Goal: Transaction & Acquisition: Purchase product/service

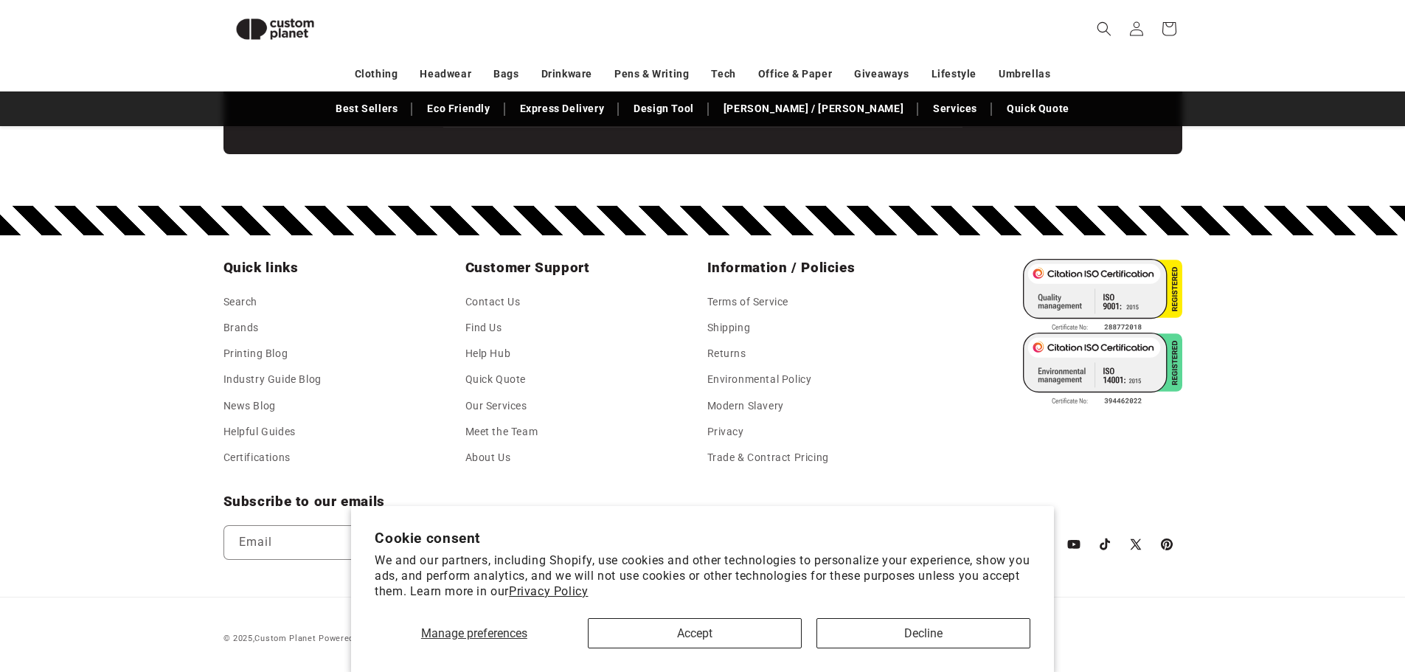
scroll to position [2621, 0]
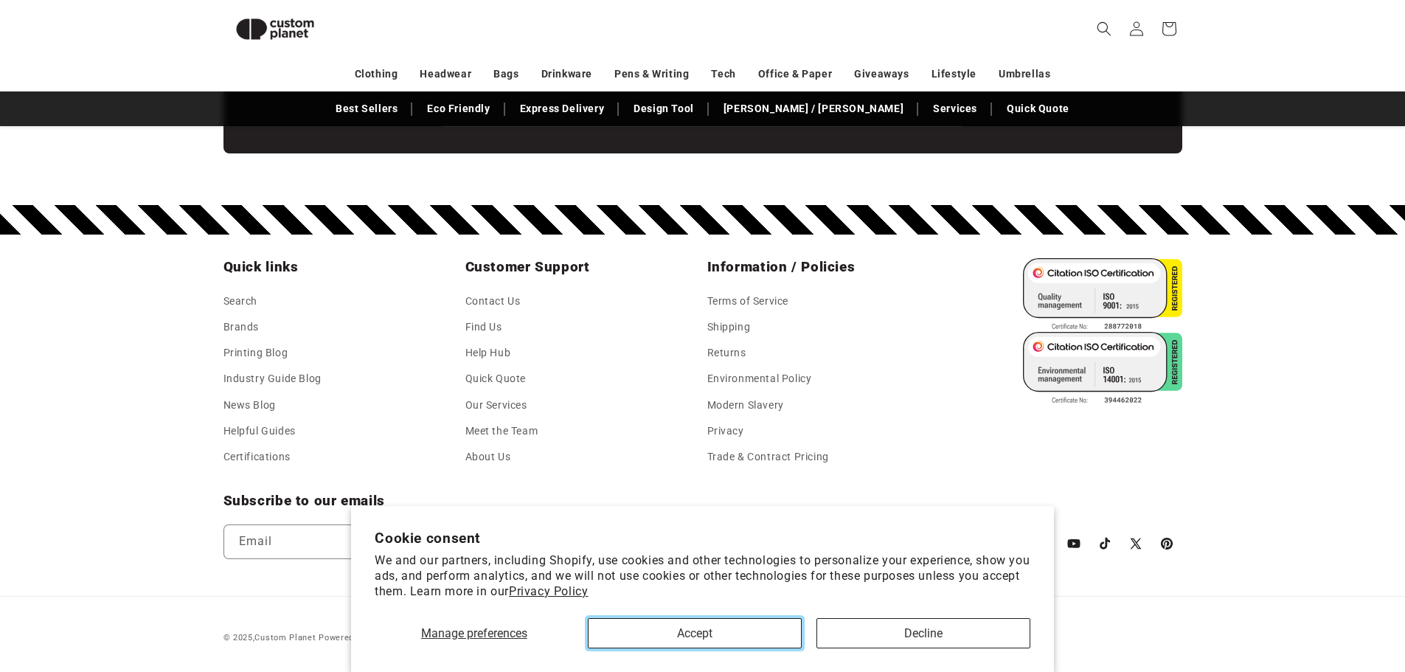
click at [734, 630] on button "Accept" at bounding box center [695, 633] width 214 height 30
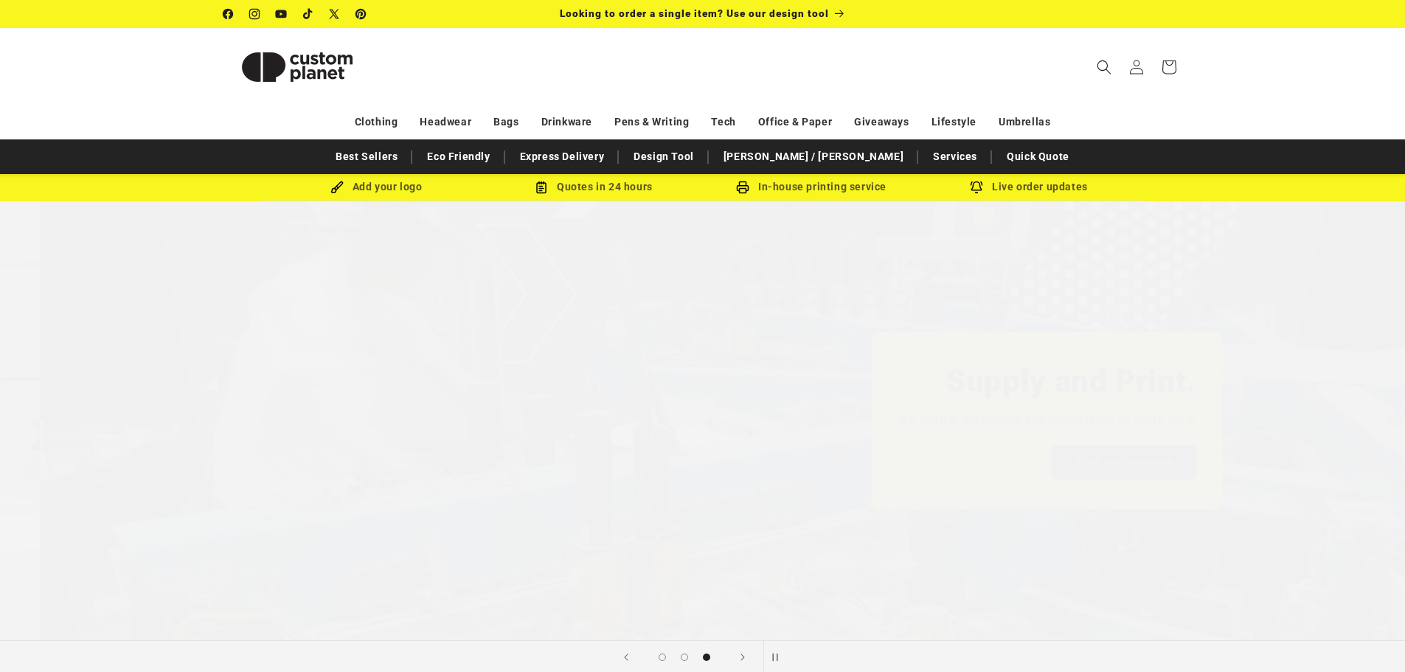
scroll to position [0, 2809]
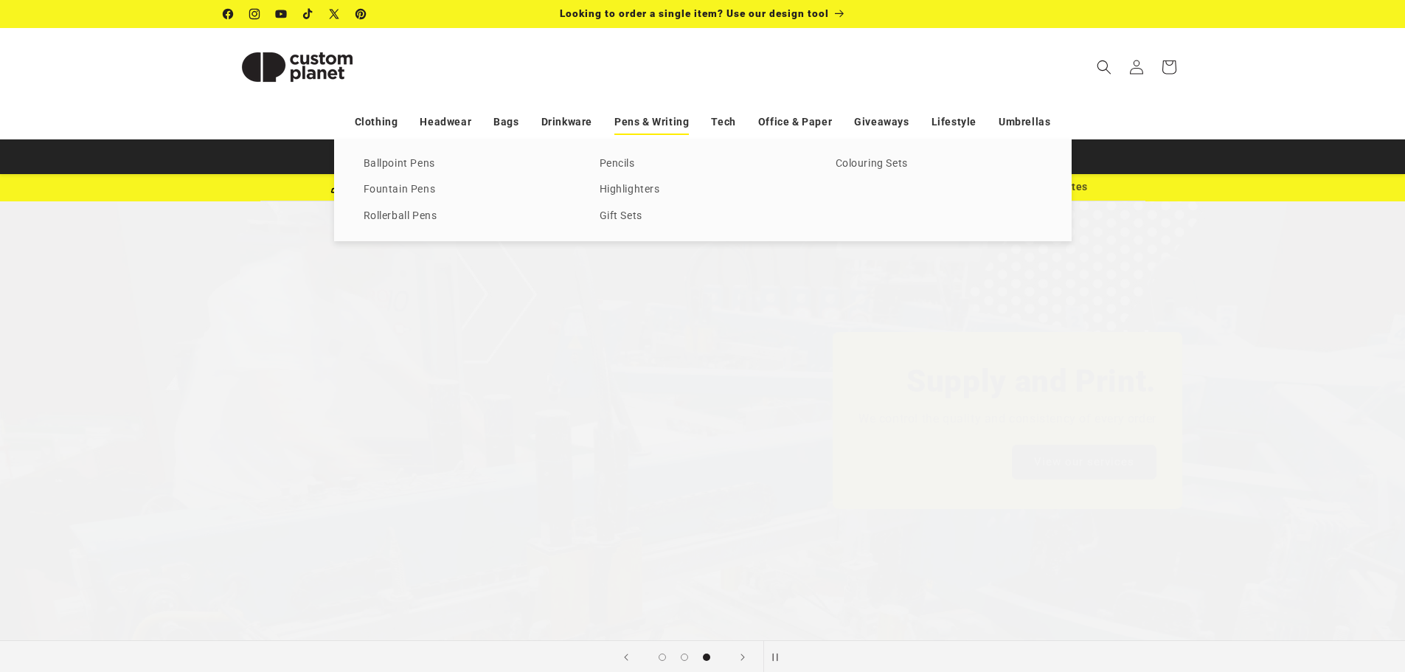
click at [686, 117] on link "Pens & Writing" at bounding box center [651, 122] width 74 height 26
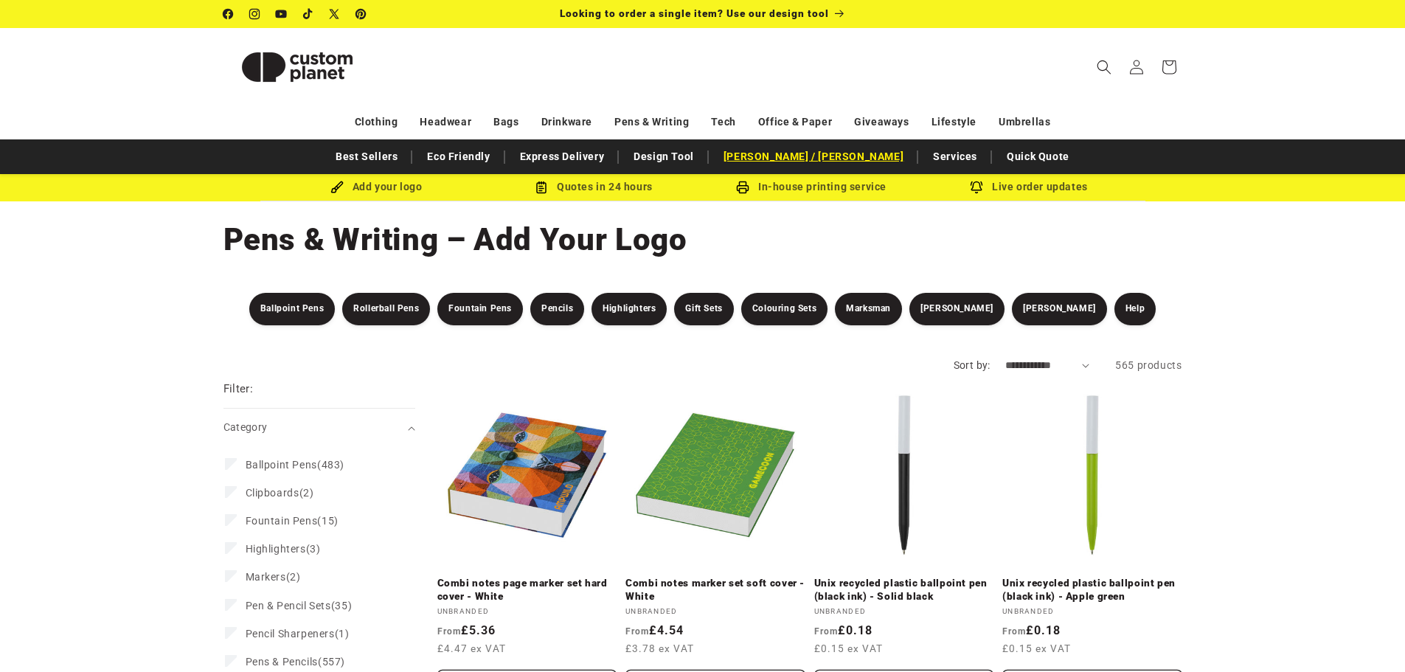
click at [815, 159] on link "[PERSON_NAME] / [PERSON_NAME]" at bounding box center [813, 157] width 195 height 26
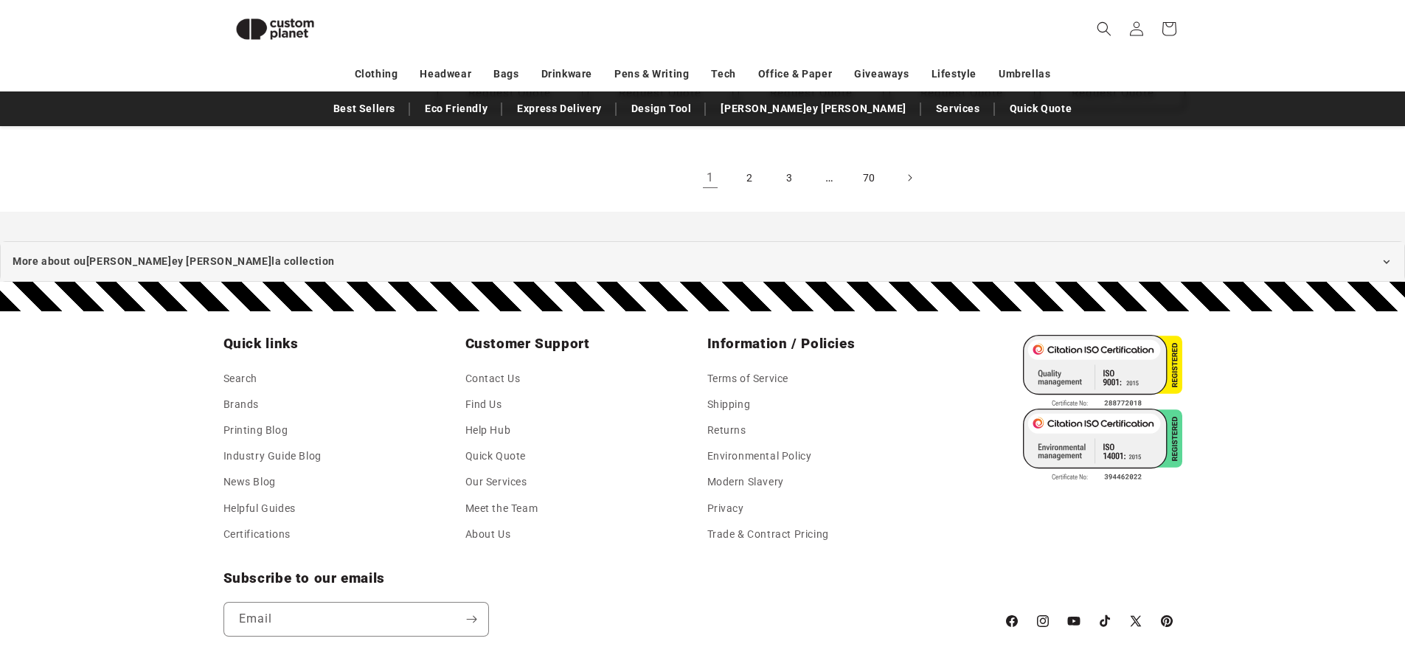
scroll to position [1678, 0]
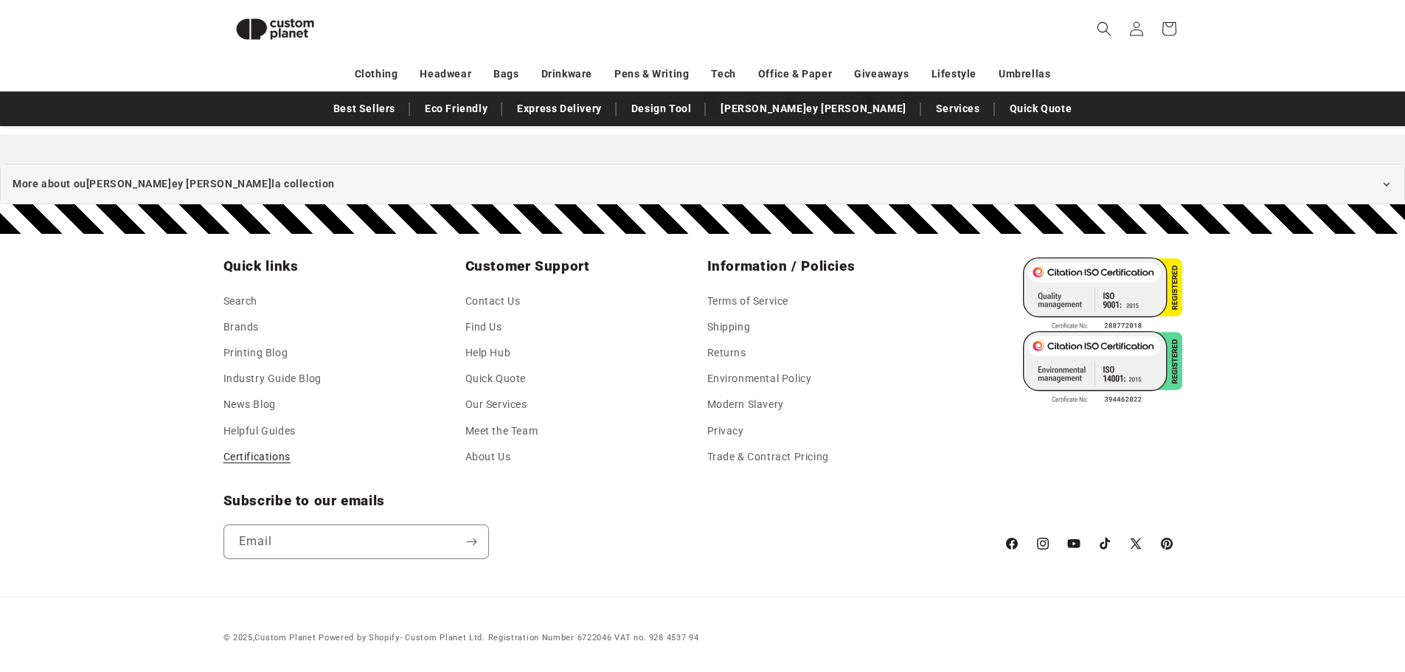
click at [268, 454] on link "Certifications" at bounding box center [256, 457] width 67 height 26
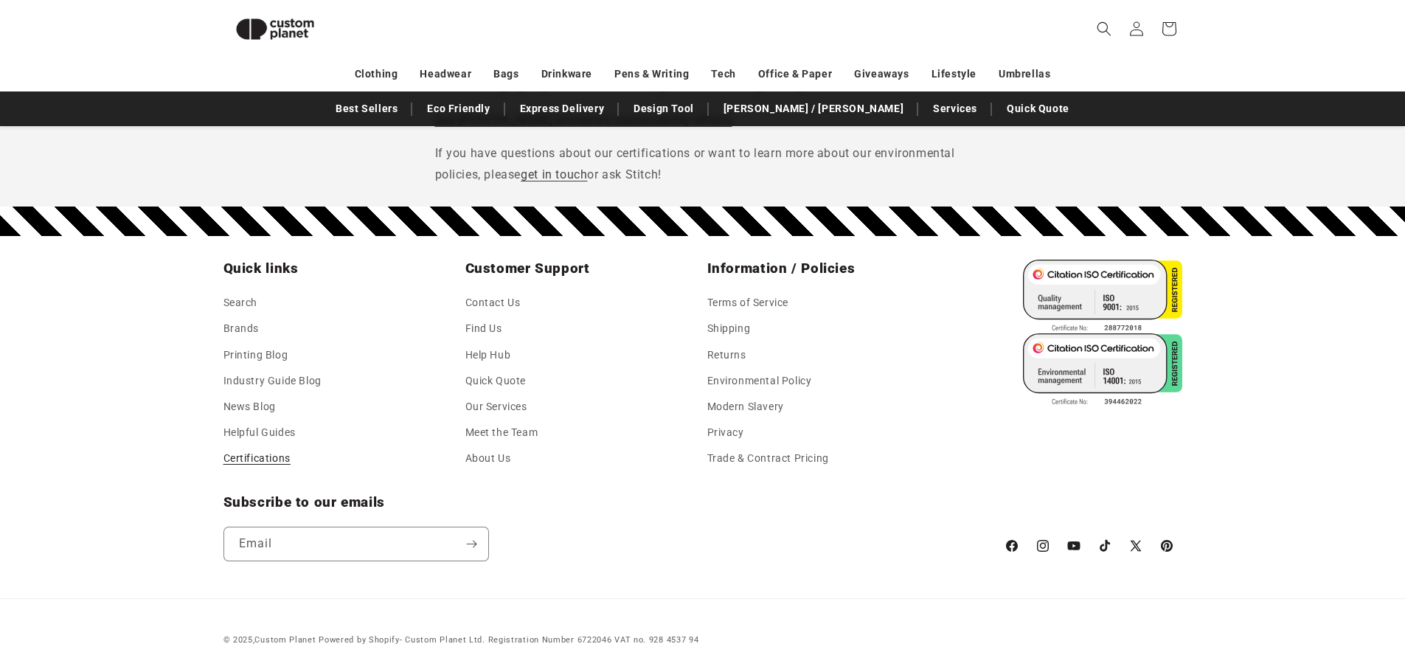
scroll to position [2092, 0]
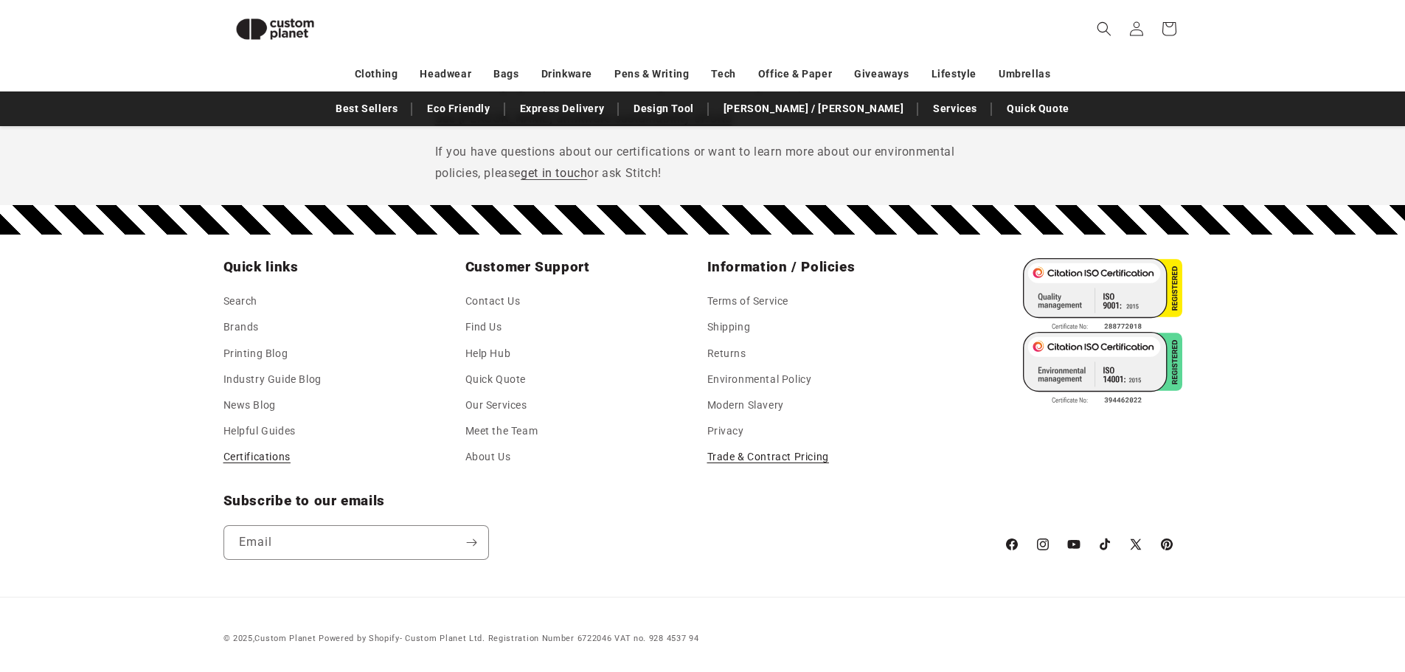
click at [764, 463] on link "Trade & Contract Pricing" at bounding box center [768, 457] width 122 height 26
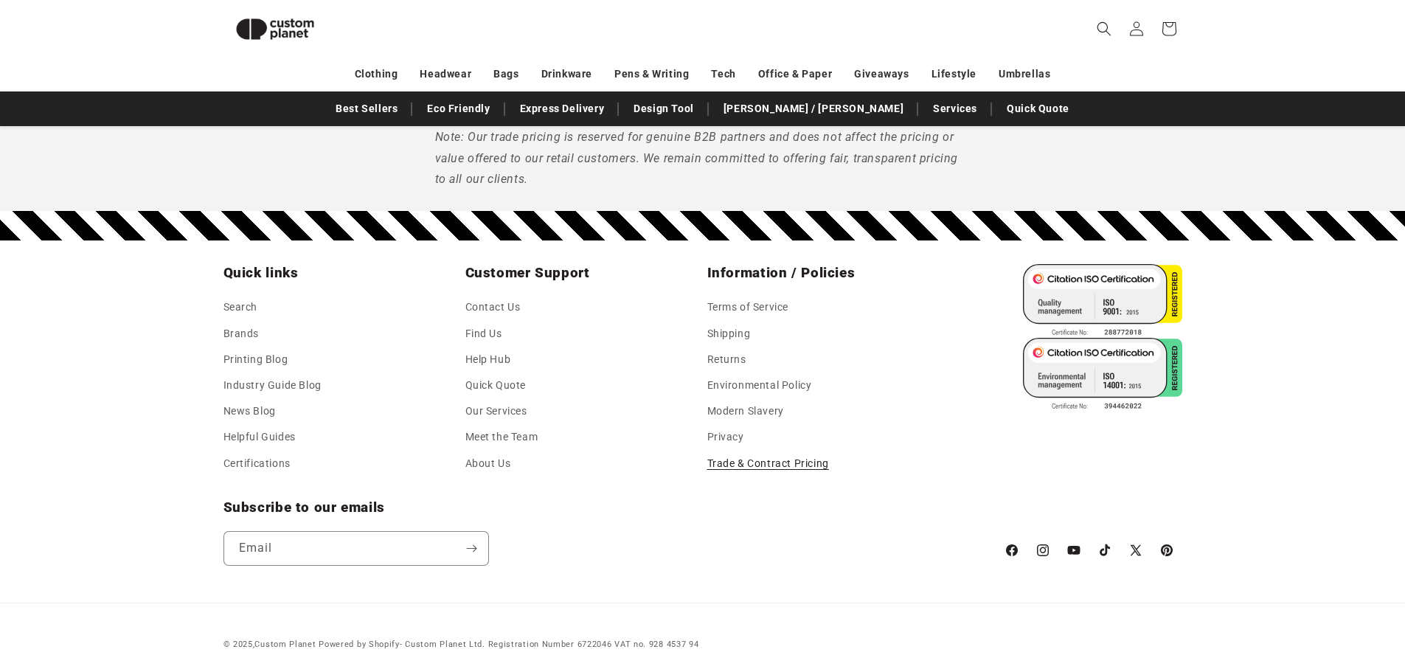
scroll to position [872, 0]
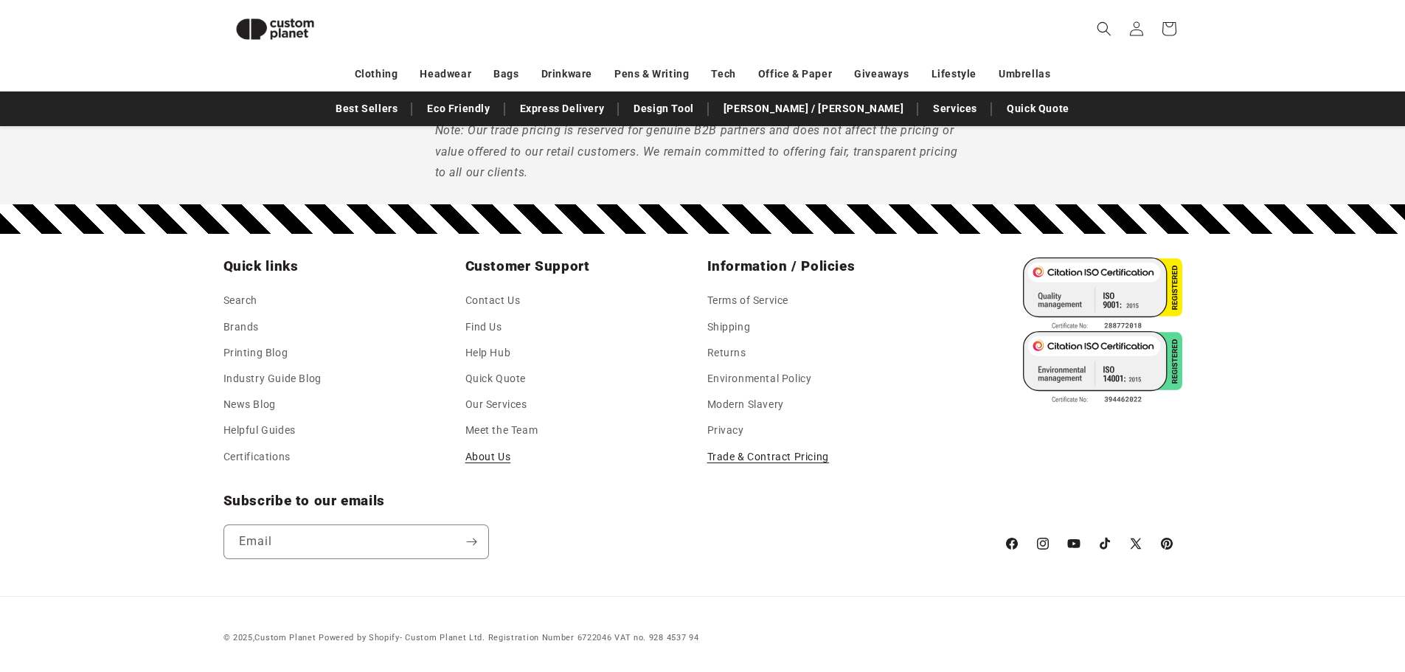
click at [509, 455] on link "About Us" at bounding box center [488, 457] width 46 height 26
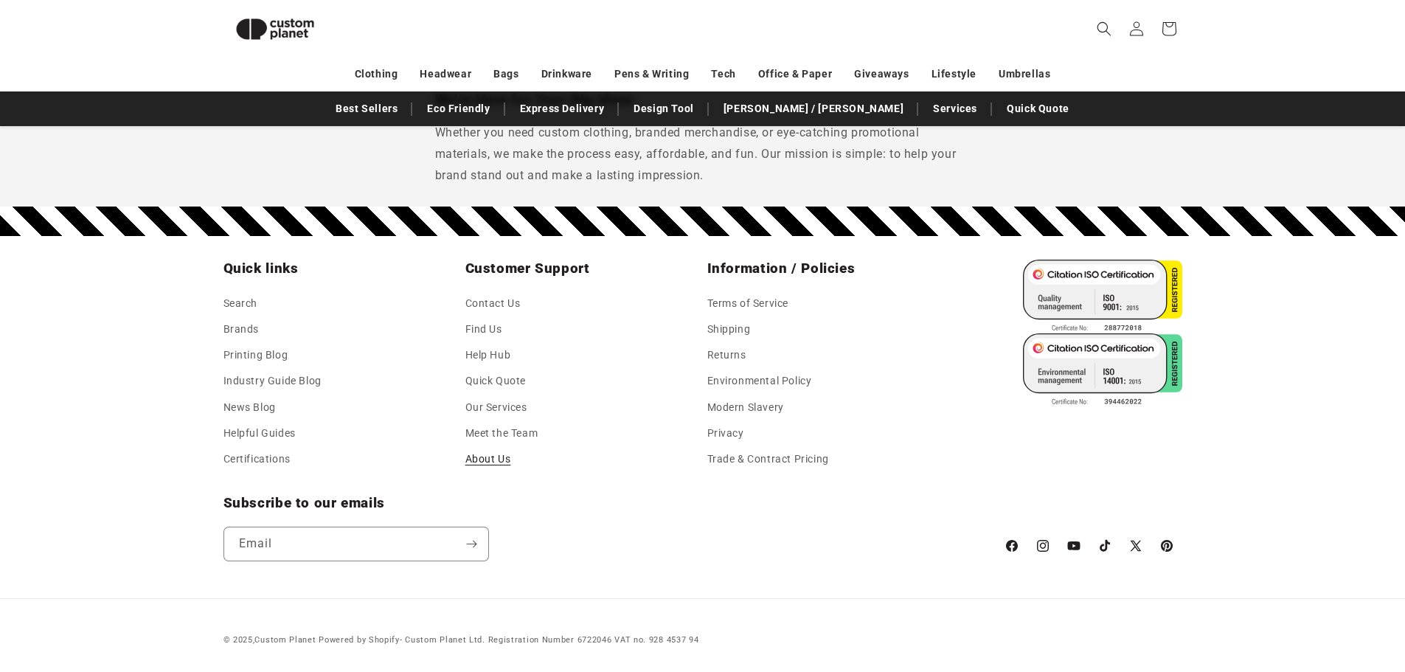
scroll to position [1407, 0]
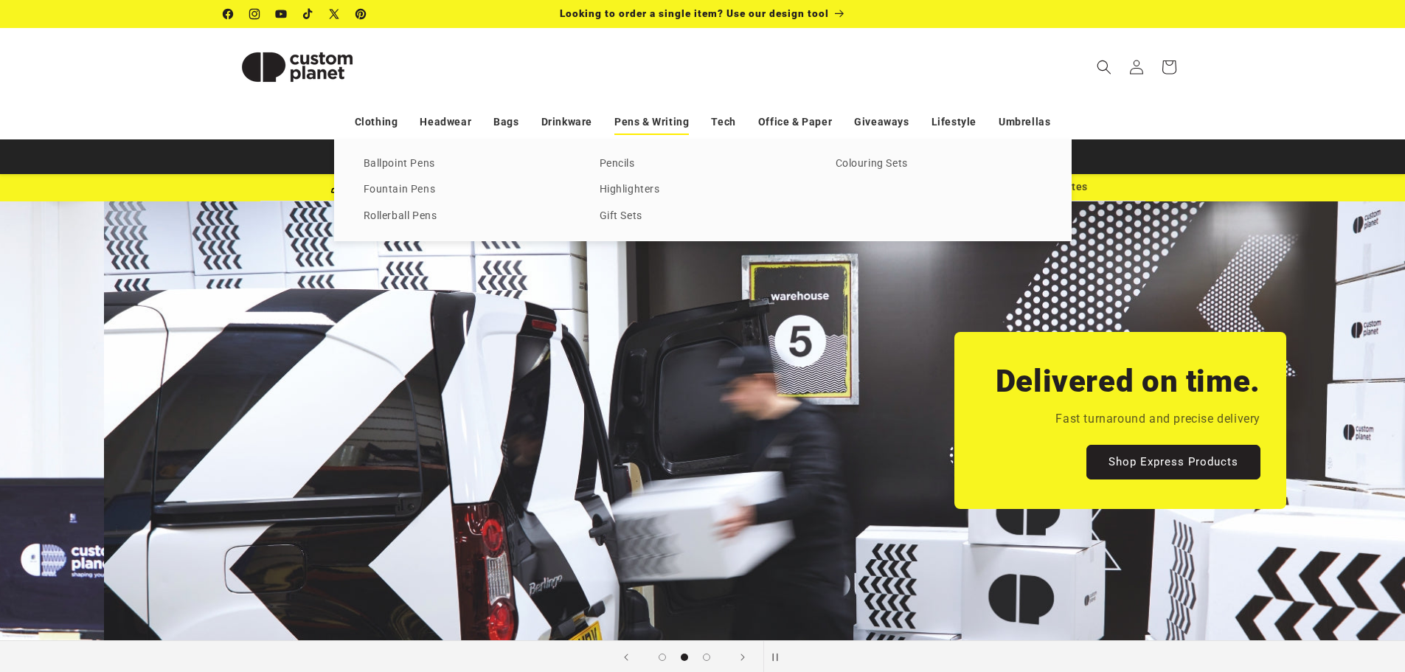
scroll to position [0, 1405]
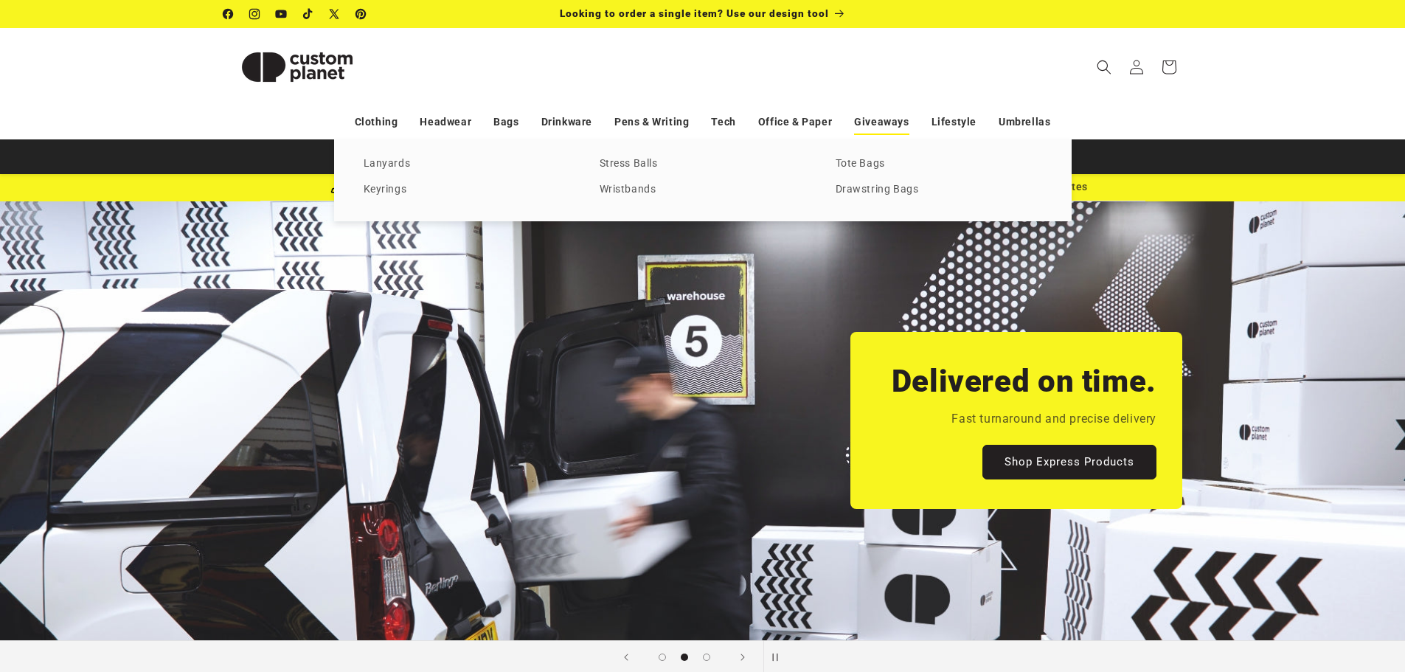
click at [868, 124] on link "Giveaways" at bounding box center [881, 122] width 55 height 26
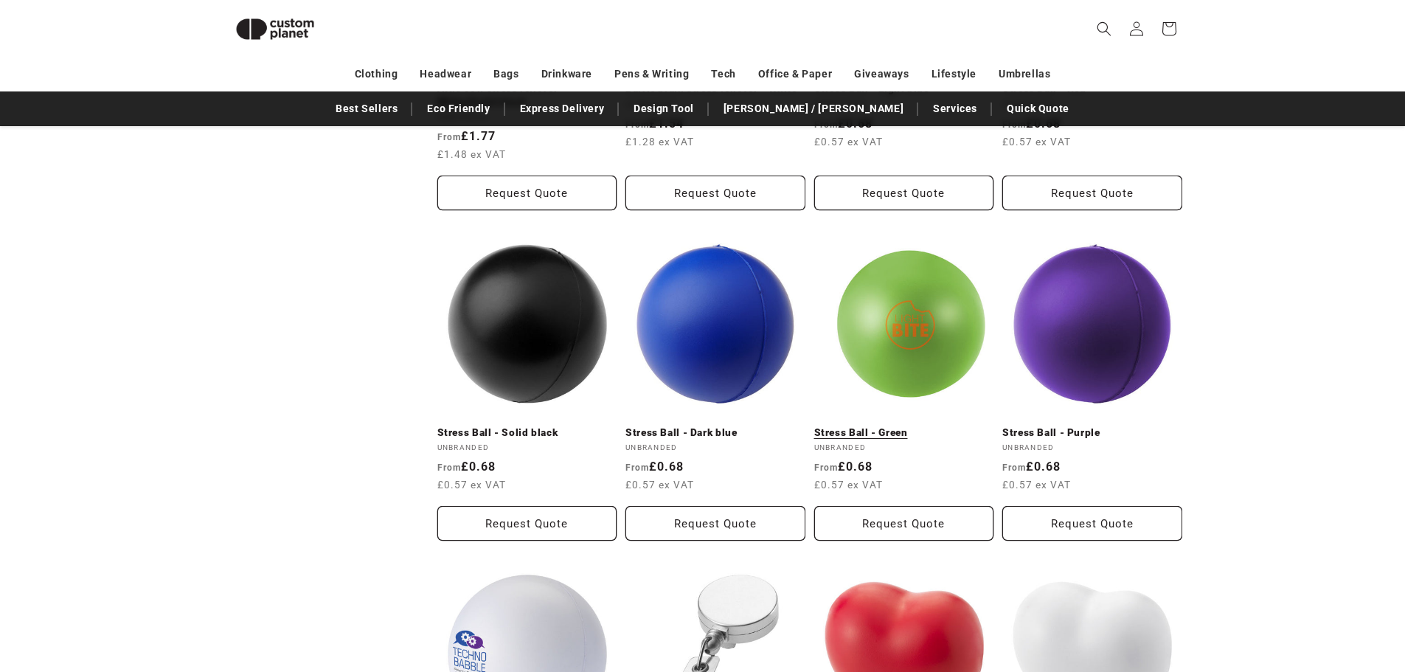
scroll to position [792, 0]
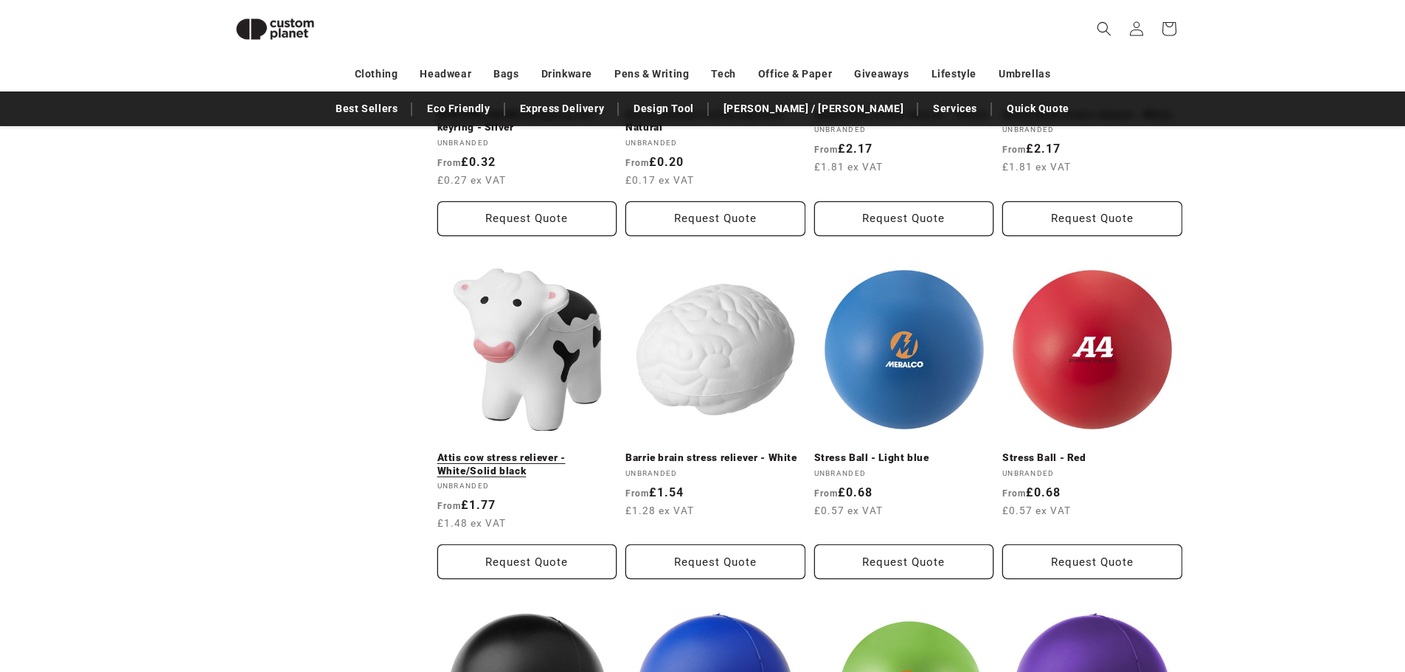
click at [493, 451] on link "Attis cow stress reliever - White/Solid black" at bounding box center [527, 464] width 180 height 26
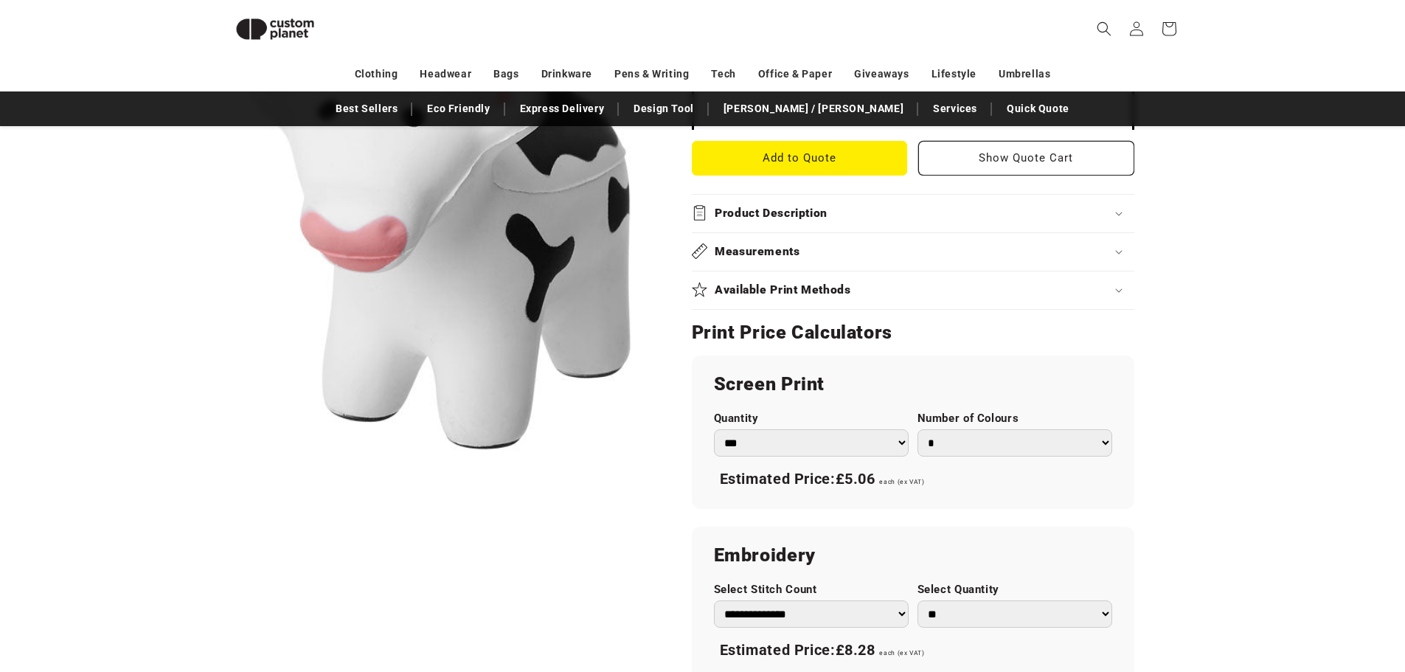
scroll to position [791, 0]
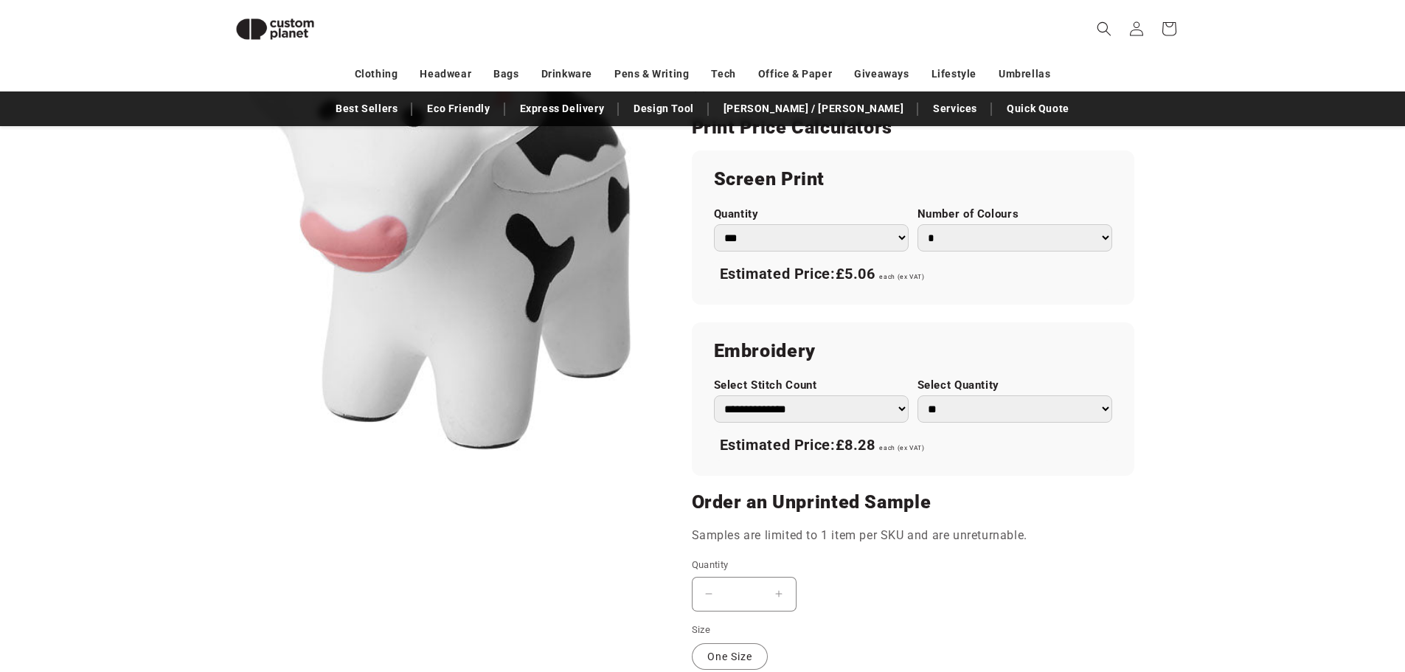
click at [868, 234] on select "*** *** *** **** **** **** ***** *****" at bounding box center [811, 237] width 195 height 27
select select "***"
click at [714, 224] on select "*** *** *** **** **** **** ***** *****" at bounding box center [811, 237] width 195 height 27
click at [1174, 289] on div "Unbranded Attis cow stress reliever - White/Solid black Attis cow stress reliev…" at bounding box center [918, 125] width 527 height 1416
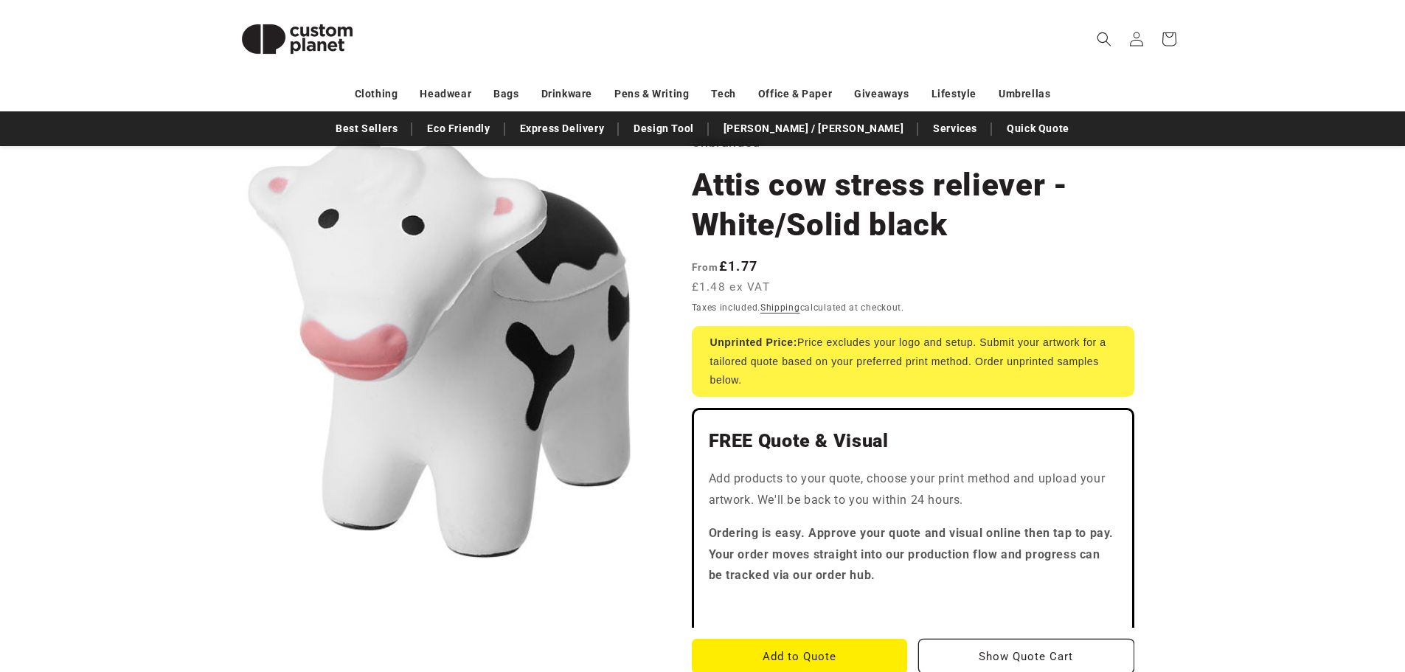
scroll to position [0, 0]
